Goal: Information Seeking & Learning: Learn about a topic

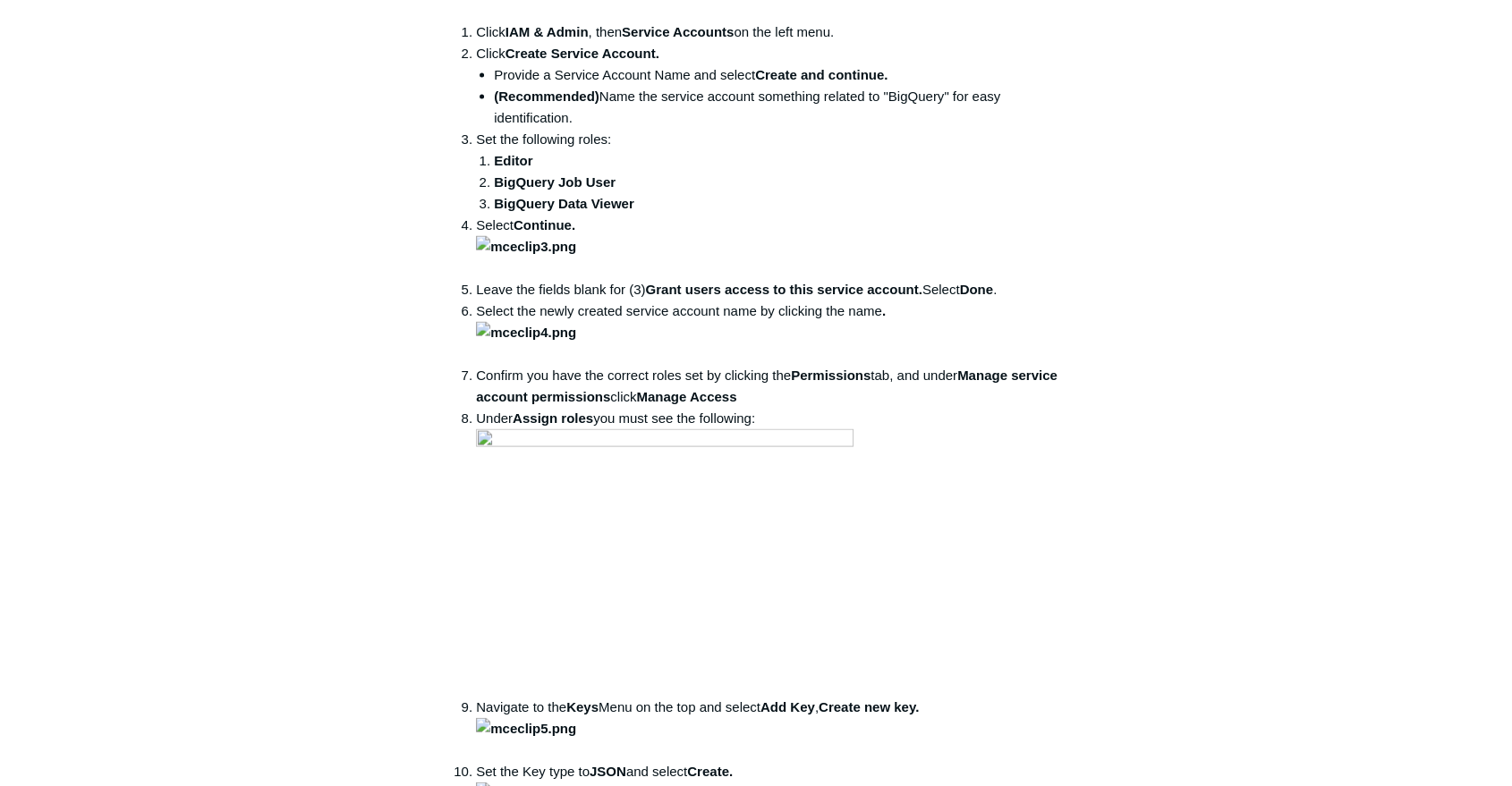
scroll to position [4174, 0]
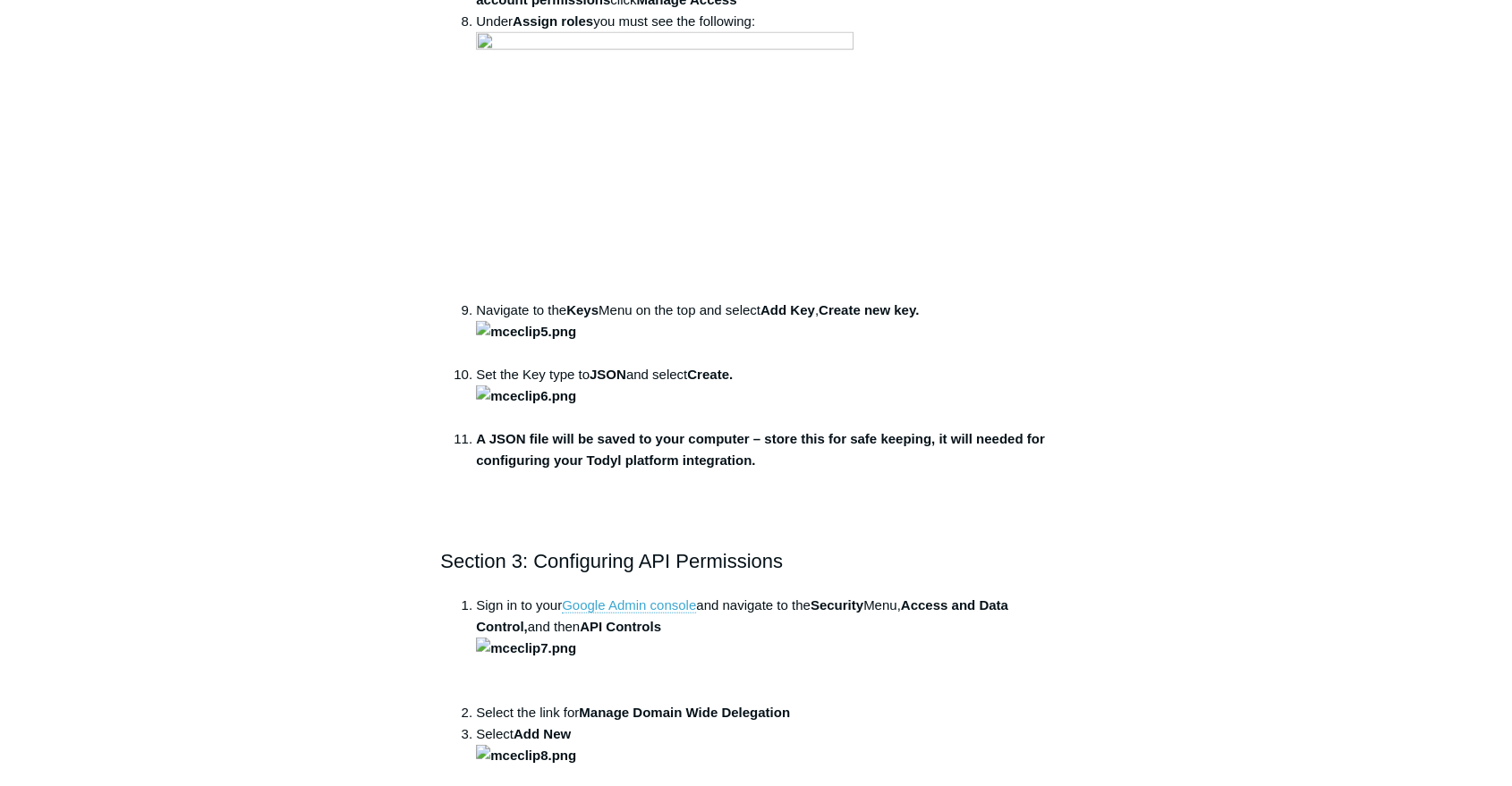
drag, startPoint x: 794, startPoint y: 317, endPoint x: 707, endPoint y: 310, distance: 87.3
drag, startPoint x: 330, startPoint y: 271, endPoint x: 414, endPoint y: 294, distance: 87.1
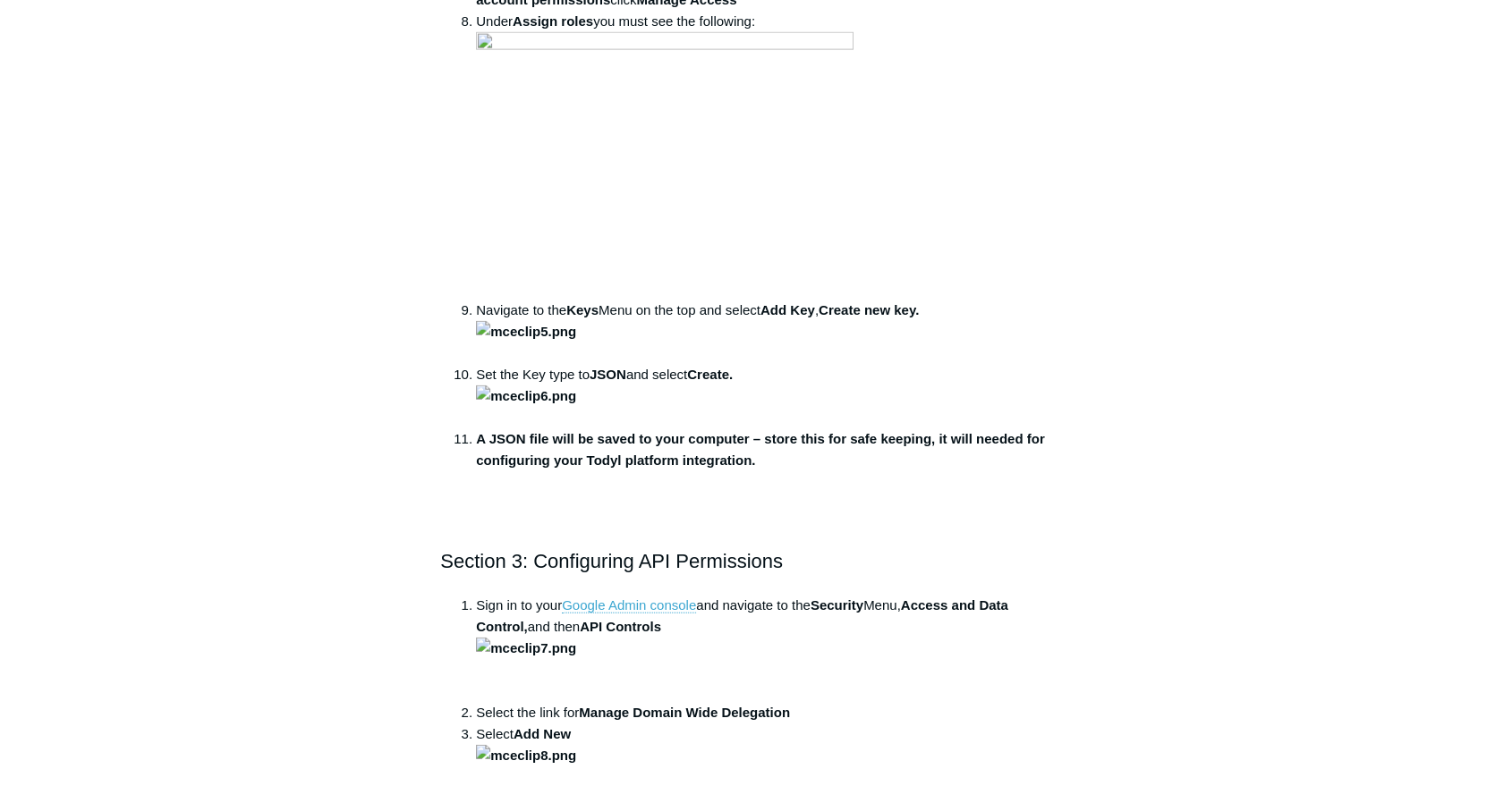
drag, startPoint x: 501, startPoint y: 308, endPoint x: 794, endPoint y: 318, distance: 293.2
copy strong "gapps-reports@system.gserviceaccount.com"
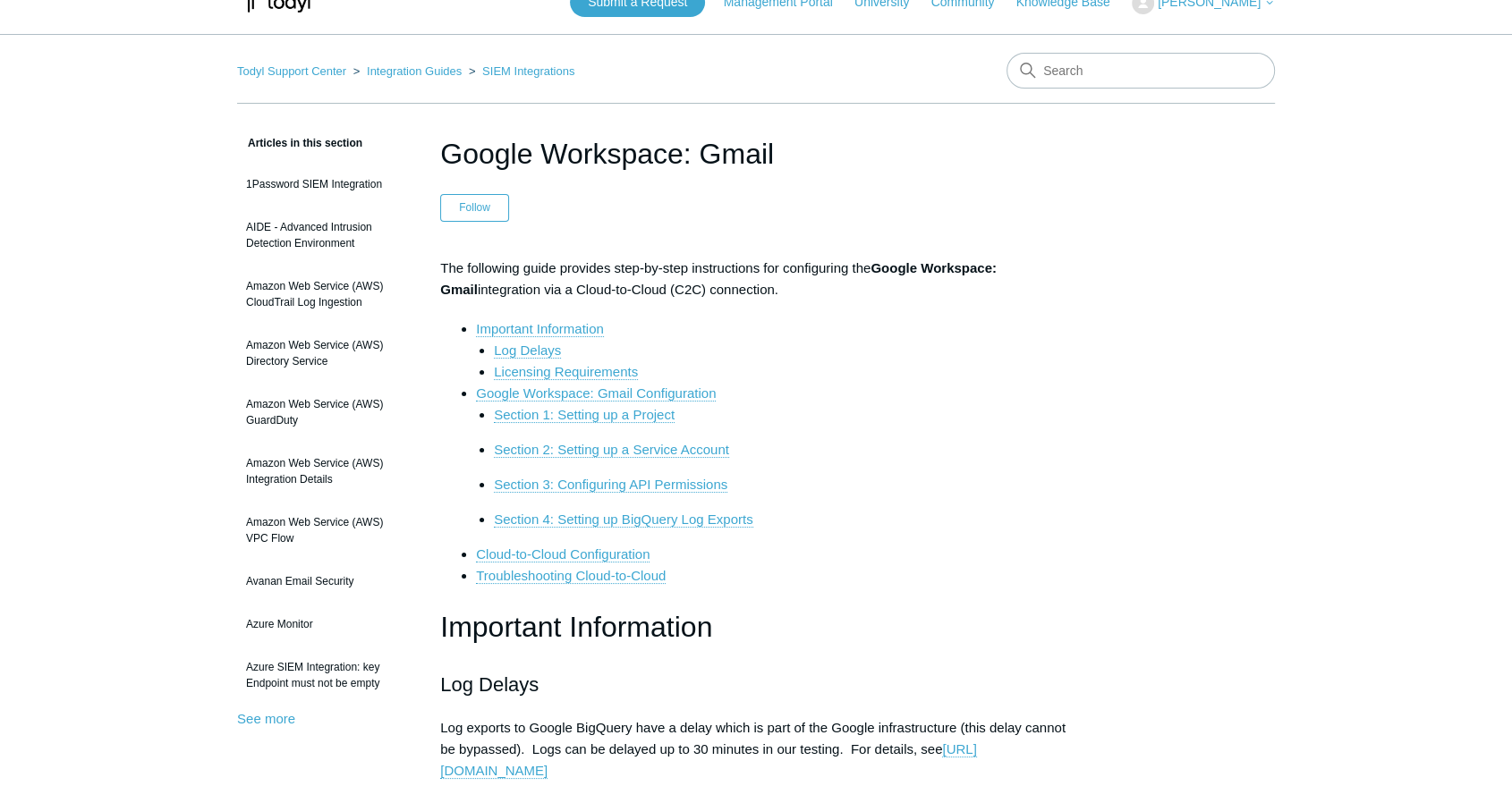
scroll to position [0, 0]
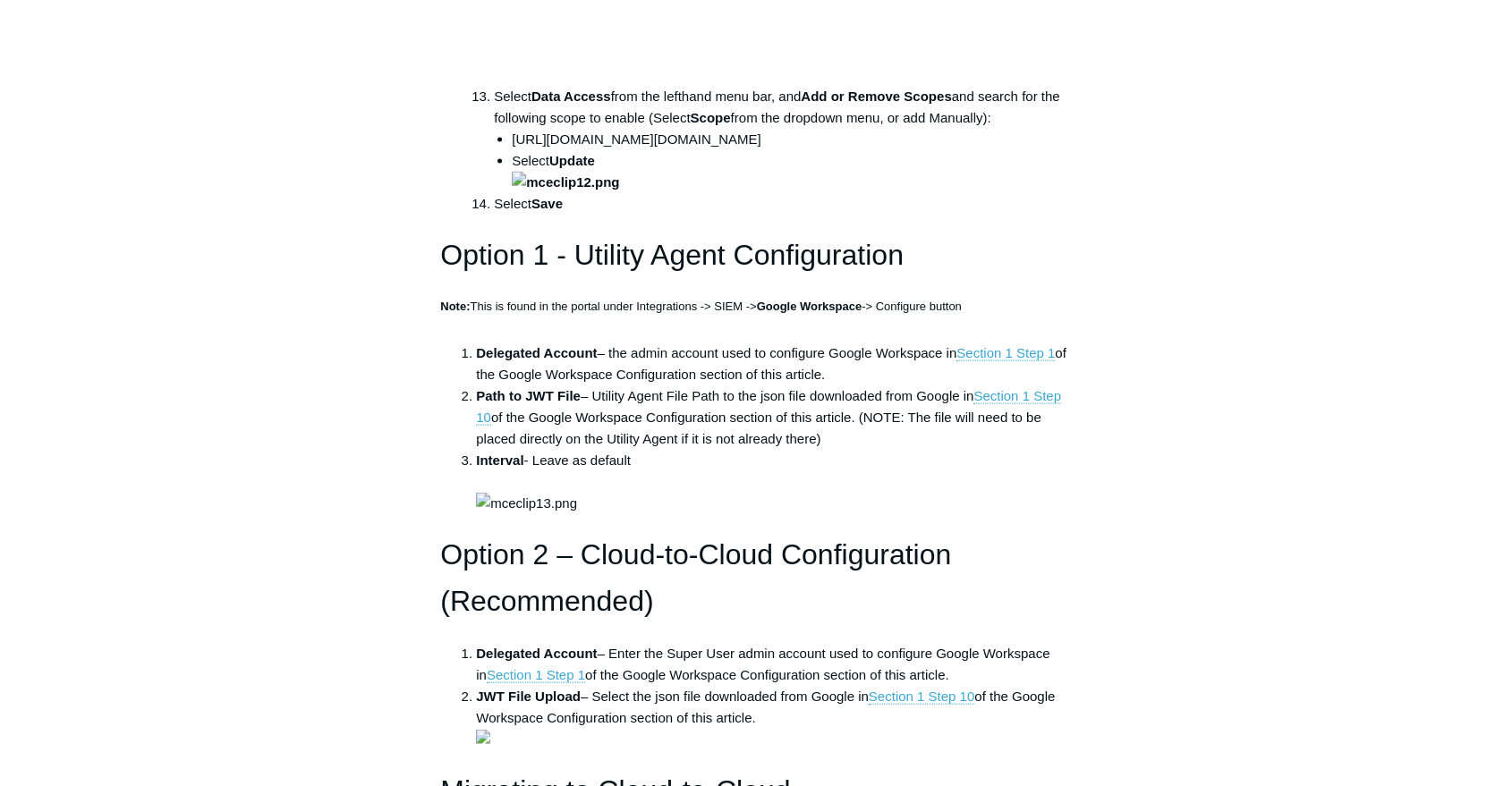
scroll to position [4075, 0]
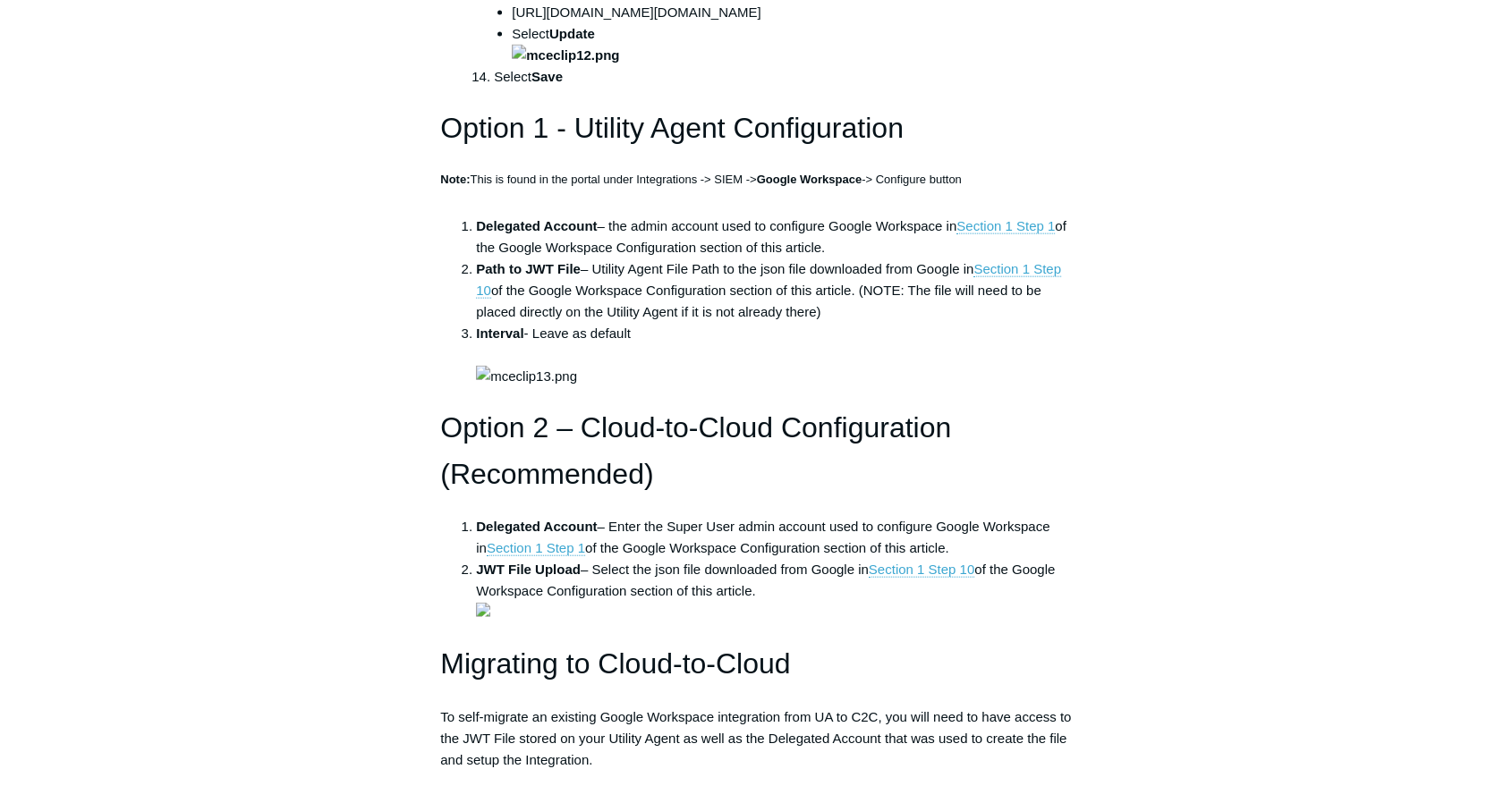
drag, startPoint x: 530, startPoint y: 403, endPoint x: 896, endPoint y: 406, distance: 366.0
copy li "https://www.googleapis.com/auth/admin.reports.audit.readonly"
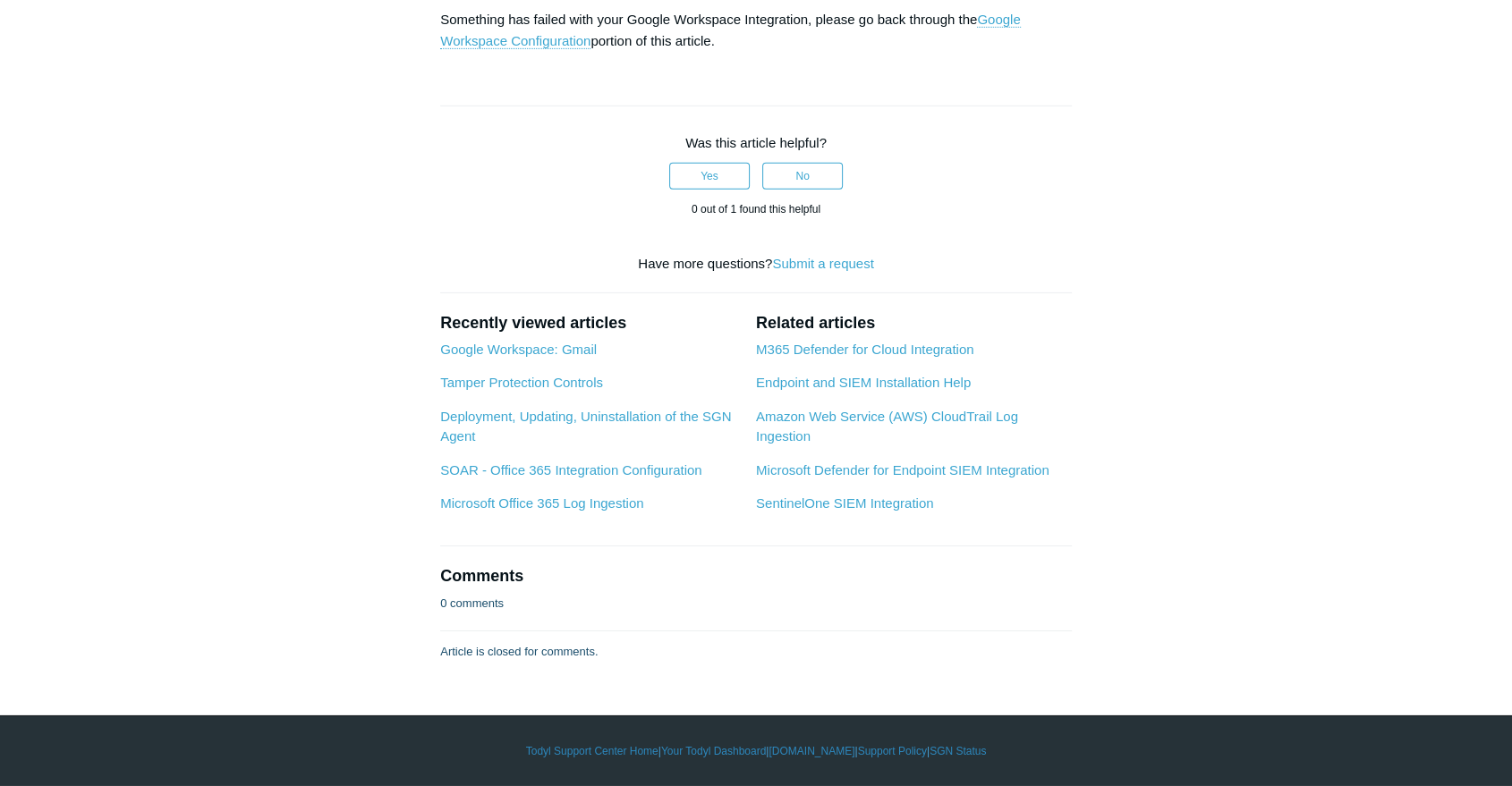
scroll to position [7355, 0]
drag, startPoint x: 512, startPoint y: 391, endPoint x: 885, endPoint y: 395, distance: 373.0
copy li "https://www.googleapis.com/auth/admin.reports.audit.readonly"
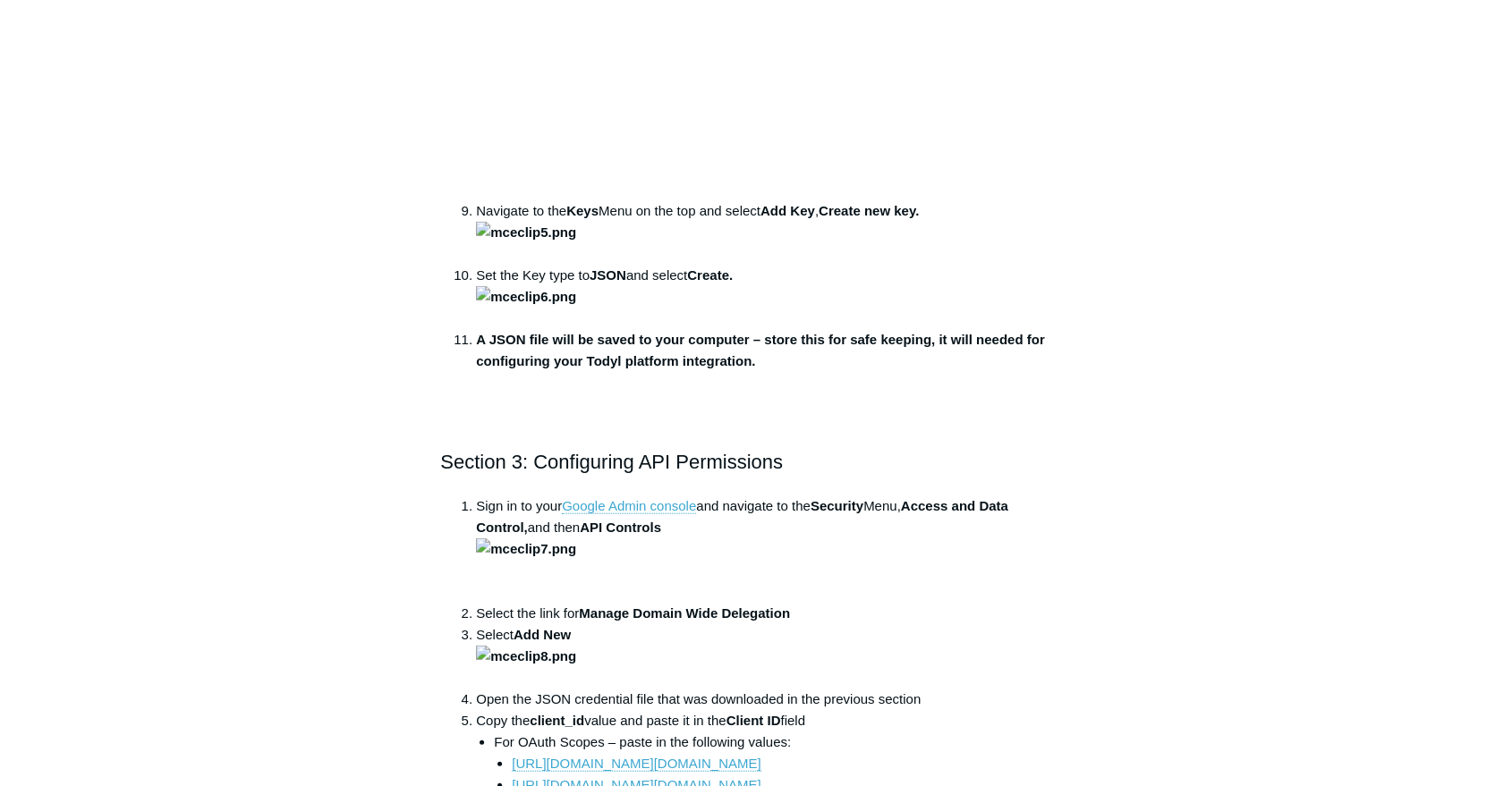
scroll to position [3776, 0]
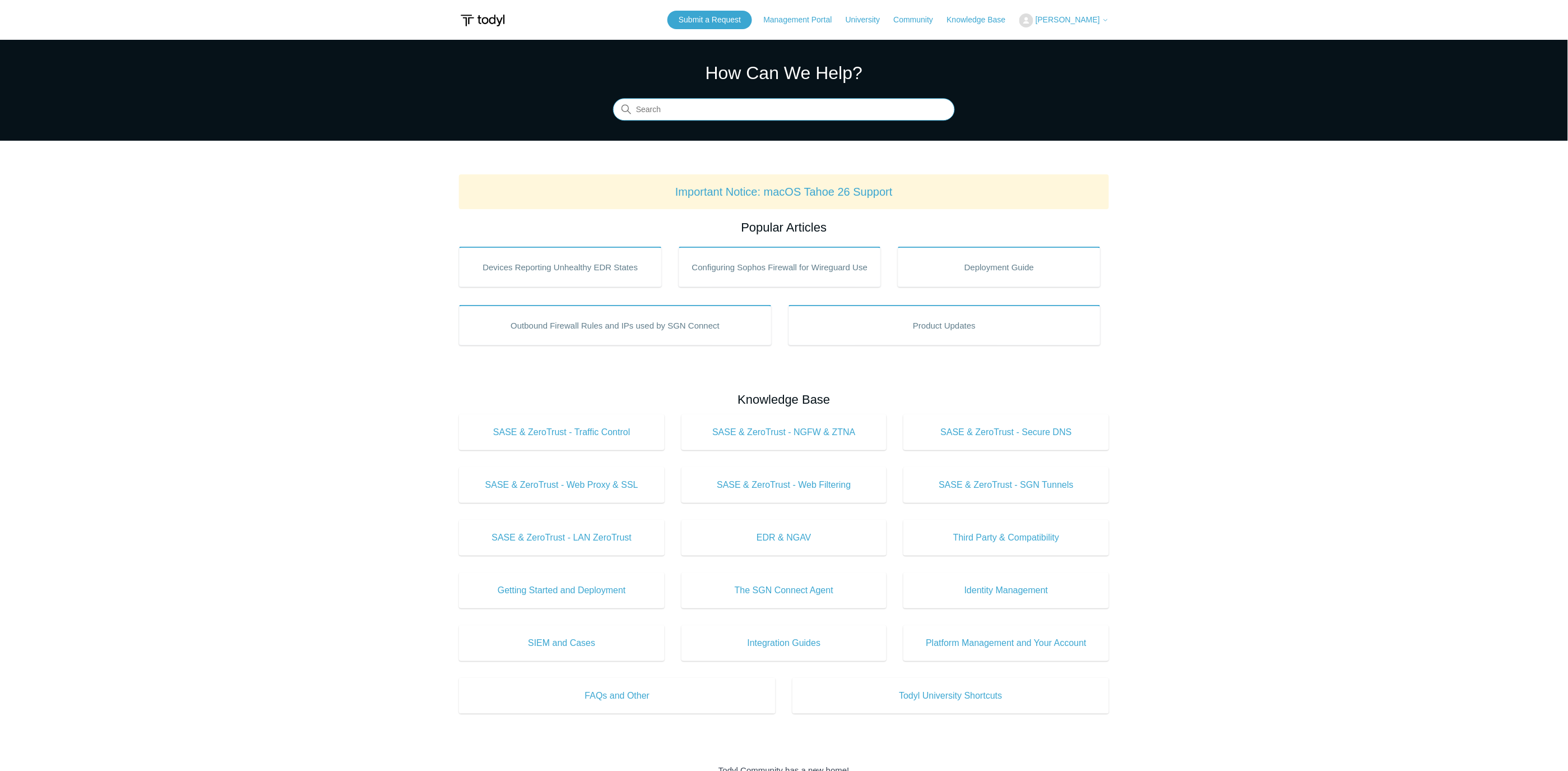
click at [724, 105] on input "Search" at bounding box center [784, 110] width 342 height 23
drag, startPoint x: 710, startPoint y: 105, endPoint x: 653, endPoint y: 113, distance: 57.6
click at [653, 113] on input "web control" at bounding box center [784, 110] width 342 height 23
click at [673, 109] on input "web filter" at bounding box center [784, 110] width 342 height 23
click at [741, 103] on input "web filter" at bounding box center [784, 110] width 342 height 23
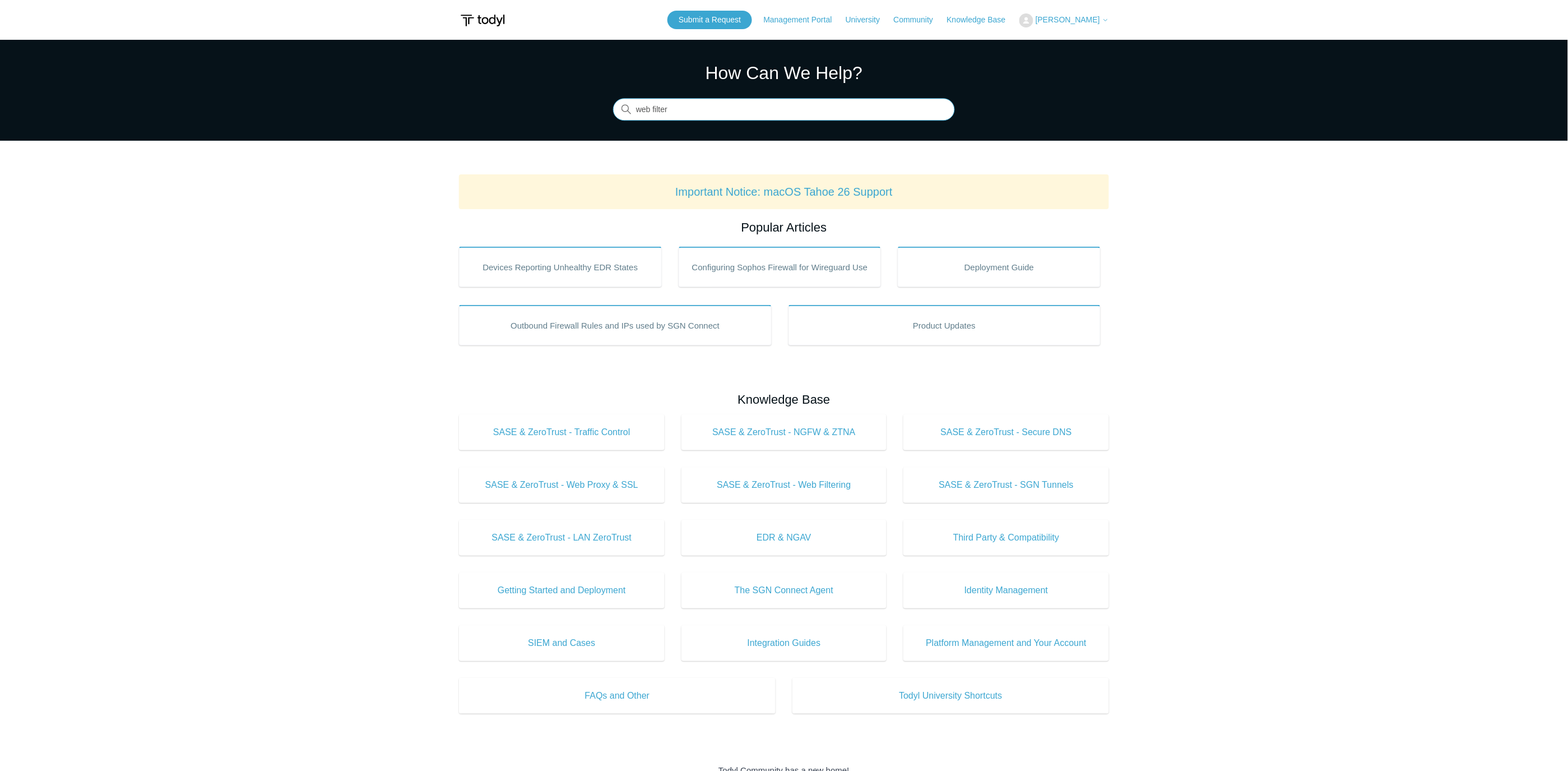
type input "web filter"
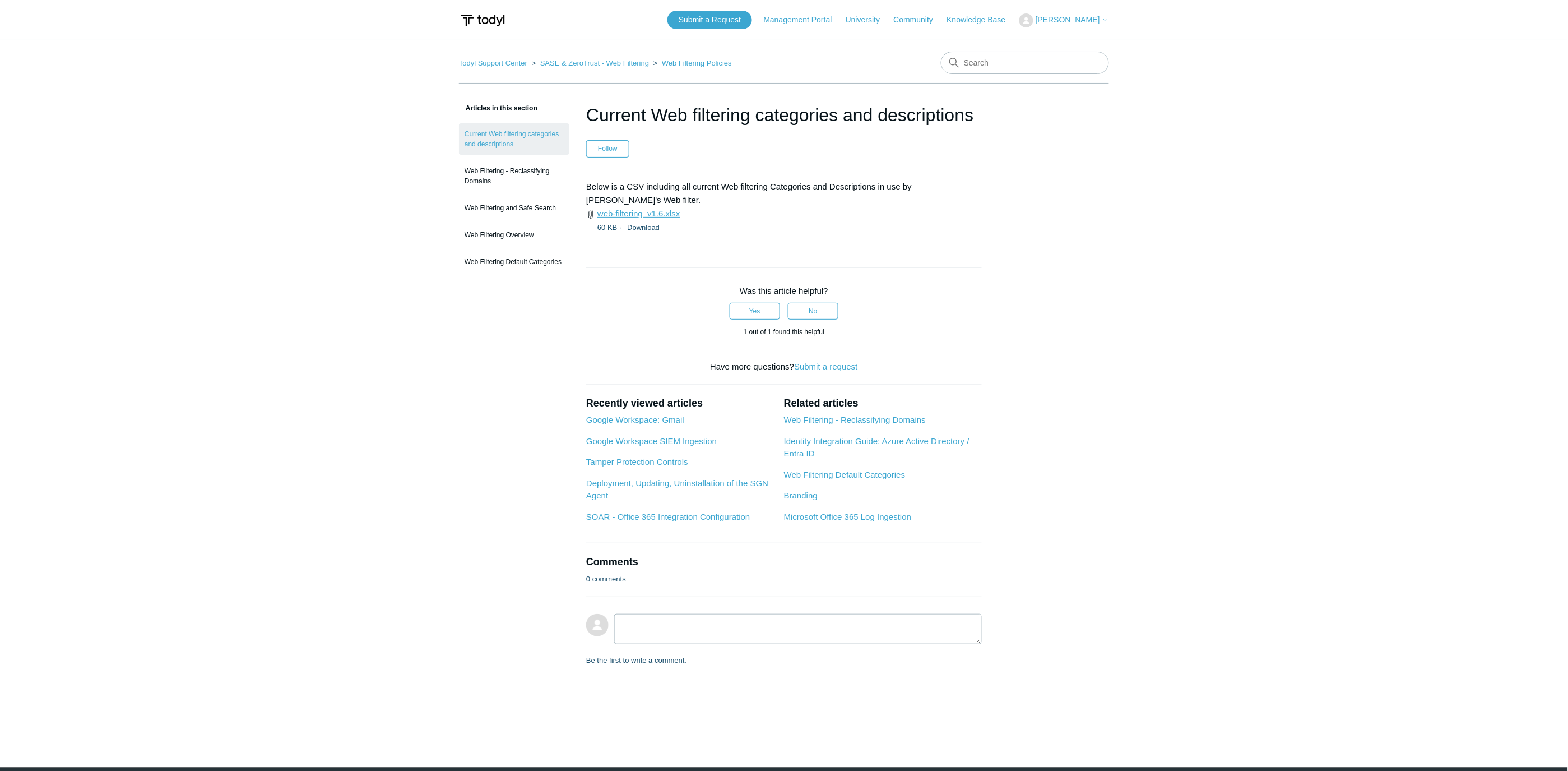
click at [656, 208] on link "web-filtering_v1.6.xlsx" at bounding box center [639, 213] width 83 height 10
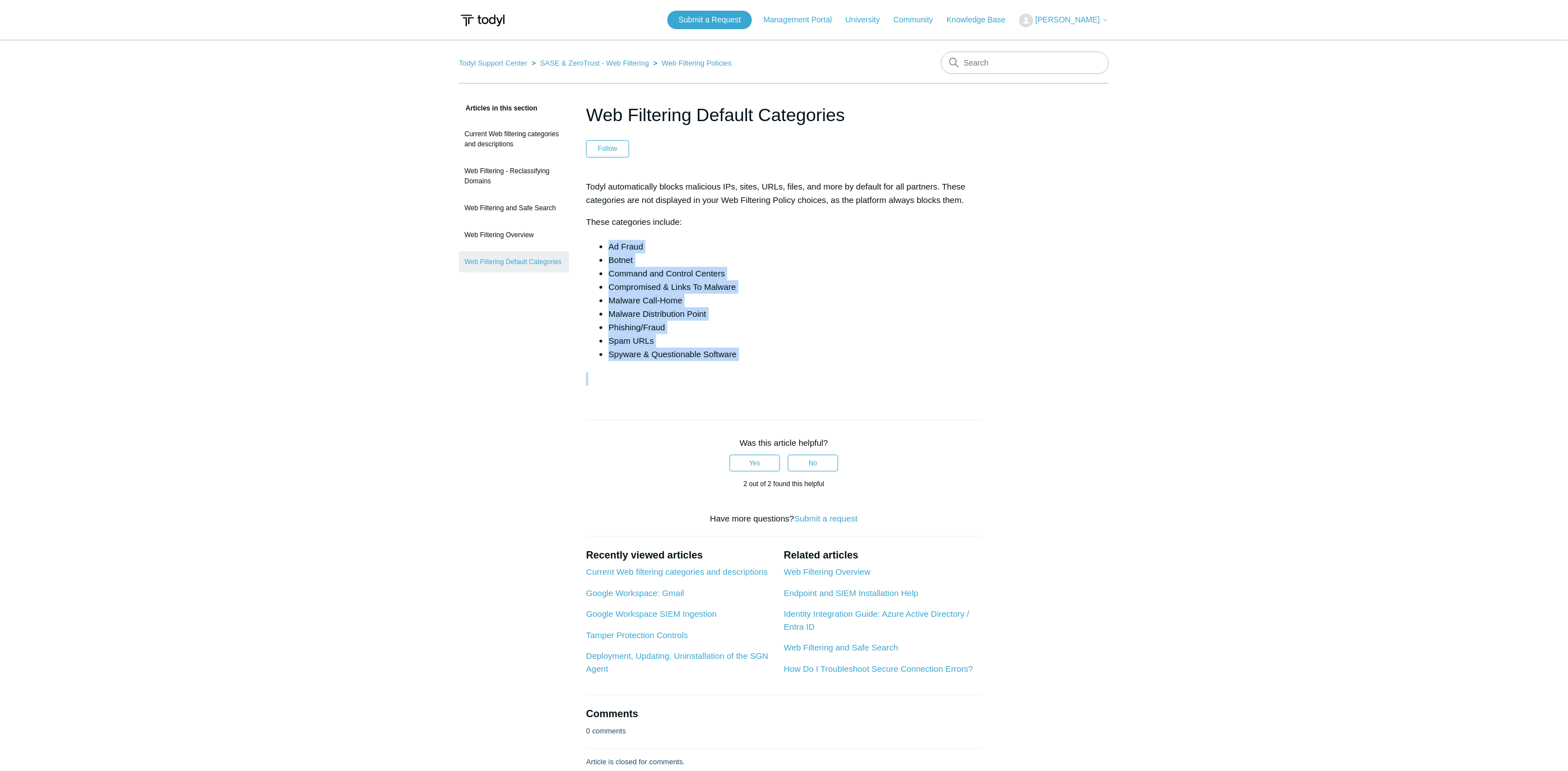
drag, startPoint x: 606, startPoint y: 234, endPoint x: 777, endPoint y: 363, distance: 214.2
click at [754, 368] on div "Todyl automatically blocks malicious IPs, sites, URLs, files, and more by defau…" at bounding box center [784, 283] width 396 height 206
click at [808, 348] on li "Spyware & Questionable Software" at bounding box center [795, 354] width 373 height 13
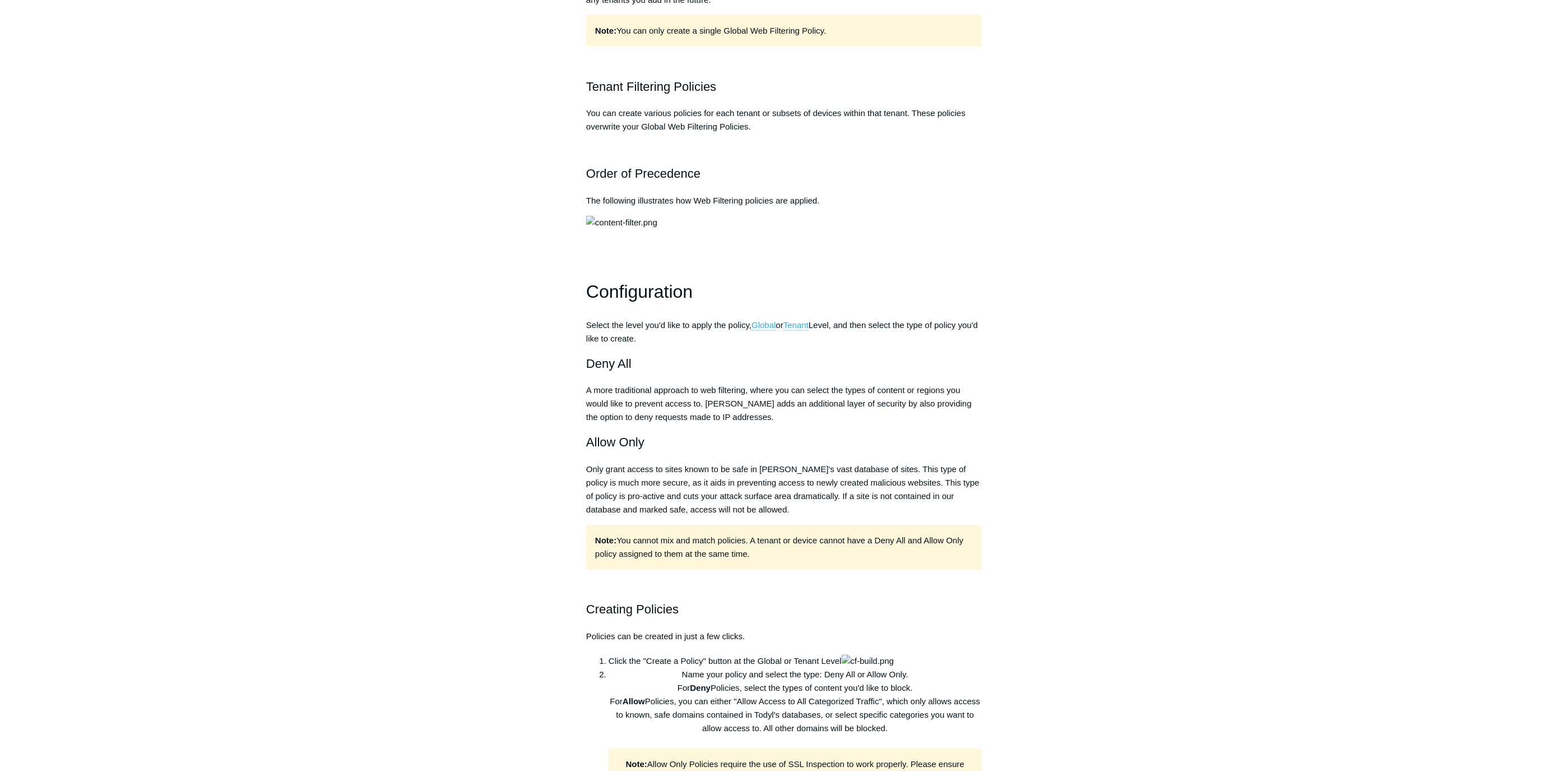
scroll to position [445, 0]
